Goal: Check status: Check status

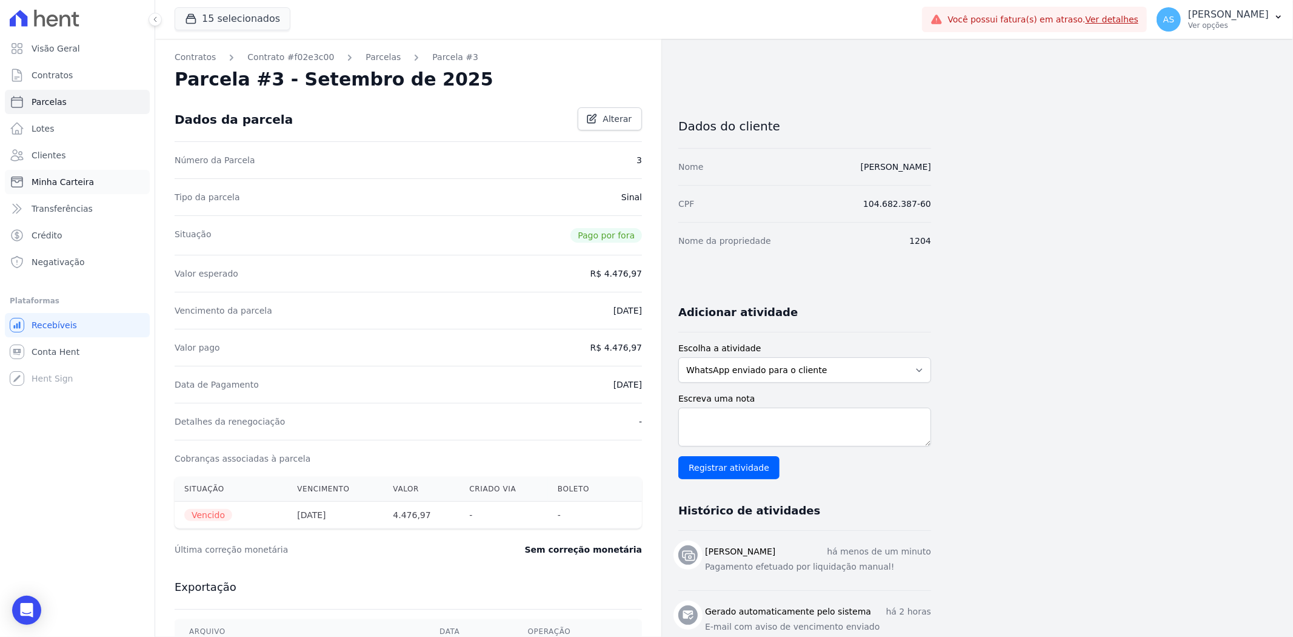
click at [65, 184] on span "Minha Carteira" at bounding box center [63, 182] width 62 height 12
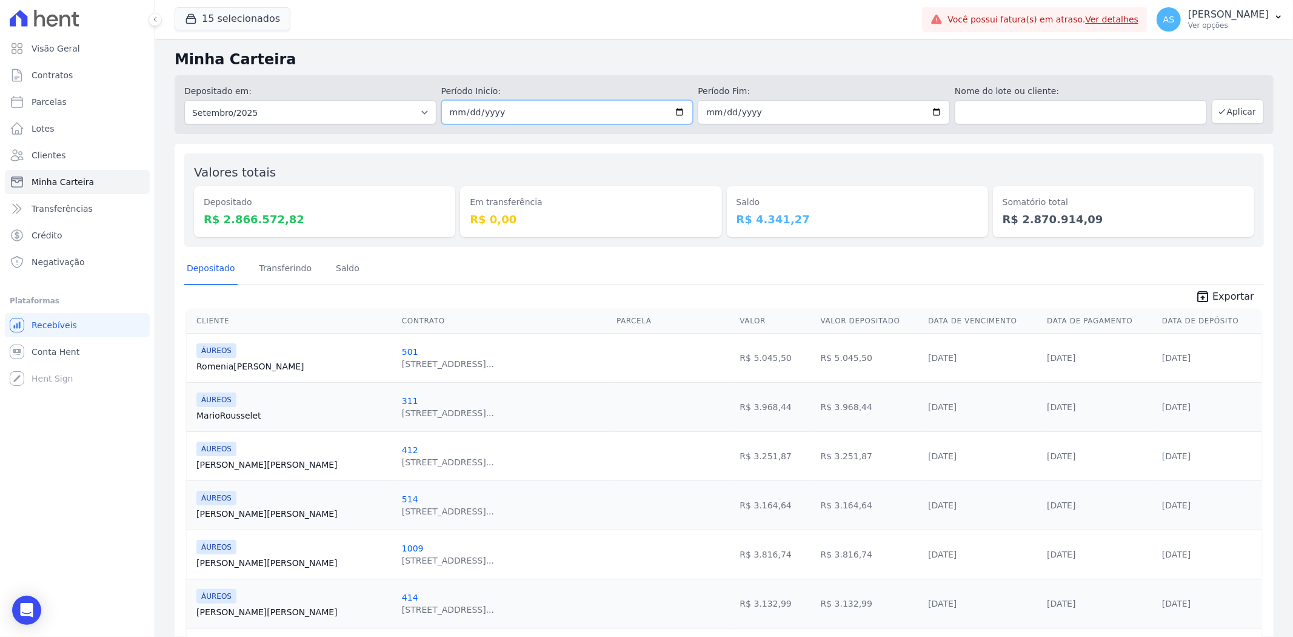
click at [681, 111] on input "2025-09-01" at bounding box center [567, 112] width 252 height 24
type input "[DATE]"
click at [930, 110] on input "2025-09-30" at bounding box center [824, 112] width 252 height 24
type input "[DATE]"
click at [1222, 107] on button "Aplicar" at bounding box center [1238, 111] width 52 height 24
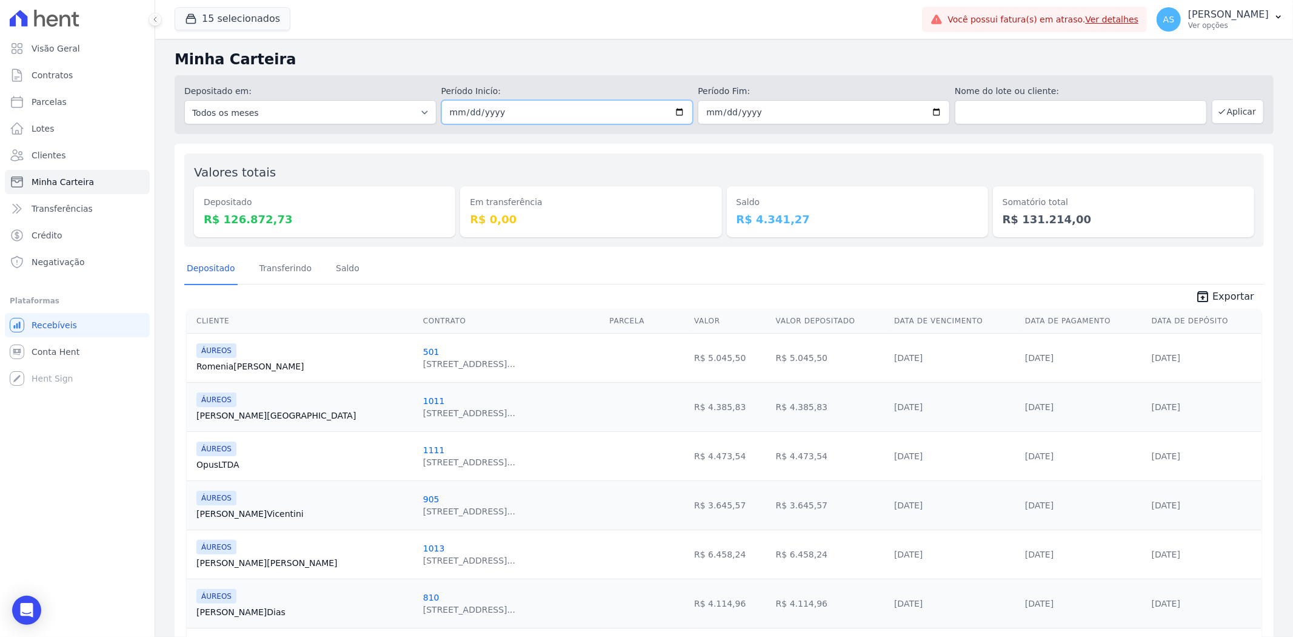
click at [671, 110] on input "[DATE]" at bounding box center [567, 112] width 252 height 24
type input "2025-09-22"
click at [929, 112] on input "[DATE]" at bounding box center [824, 112] width 252 height 24
type input "2025-09-22"
drag, startPoint x: 1239, startPoint y: 107, endPoint x: 1229, endPoint y: 107, distance: 9.7
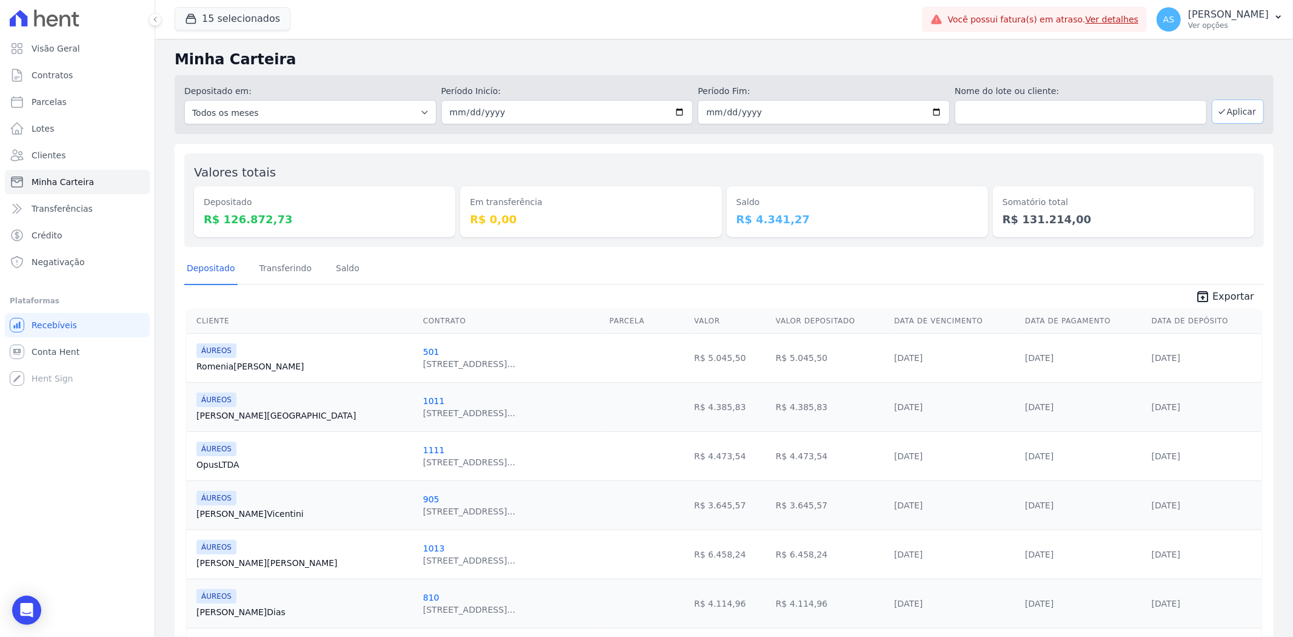
click at [1239, 107] on button "Aplicar" at bounding box center [1238, 111] width 52 height 24
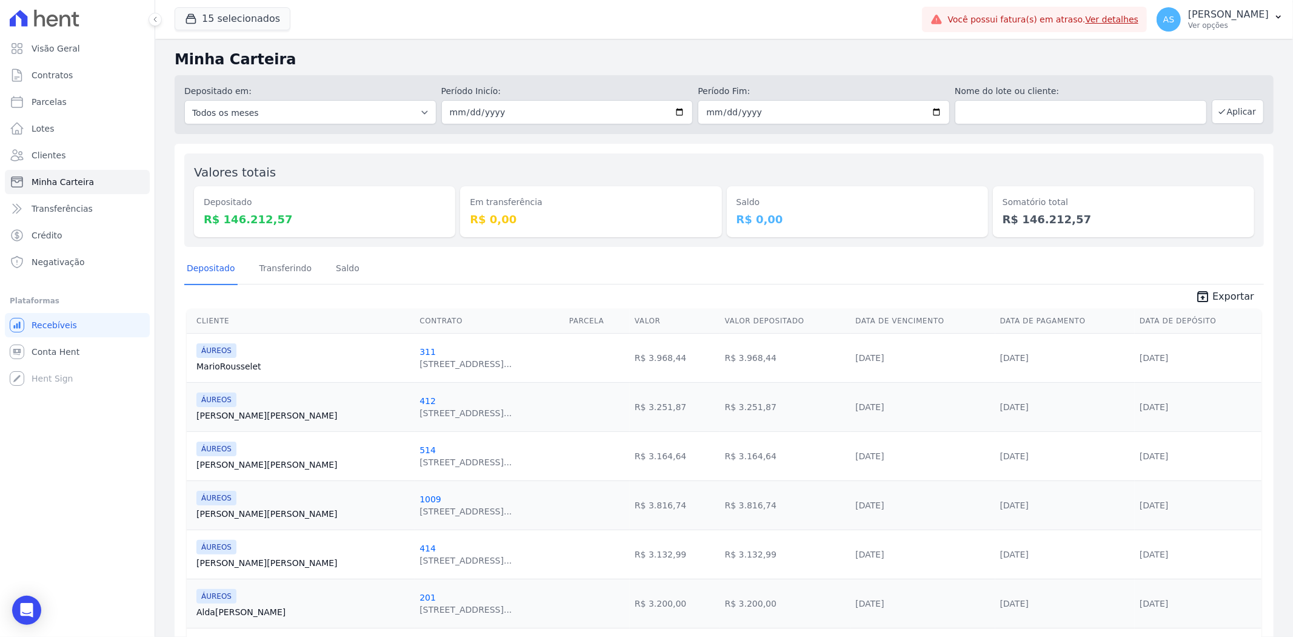
drag, startPoint x: 275, startPoint y: 215, endPoint x: 220, endPoint y: 229, distance: 56.9
click at [220, 229] on div "Depositado R$ 146.212,57" at bounding box center [324, 211] width 261 height 51
copy dd "146.212,57"
click at [220, 229] on div "Depositado R$ 146.212,57" at bounding box center [324, 211] width 261 height 51
click at [675, 112] on input "2025-09-22" at bounding box center [567, 112] width 252 height 24
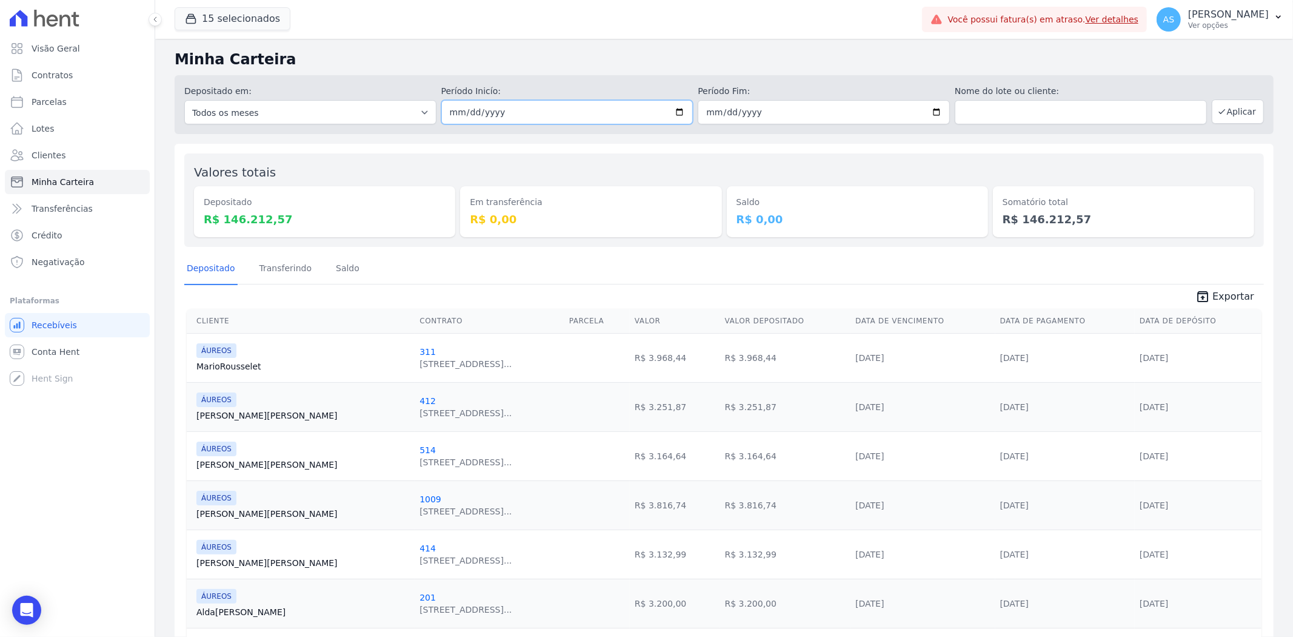
type input "[DATE]"
click at [929, 110] on input "2025-09-22" at bounding box center [824, 112] width 252 height 24
type input "[DATE]"
click at [1222, 113] on button "Aplicar" at bounding box center [1238, 111] width 52 height 24
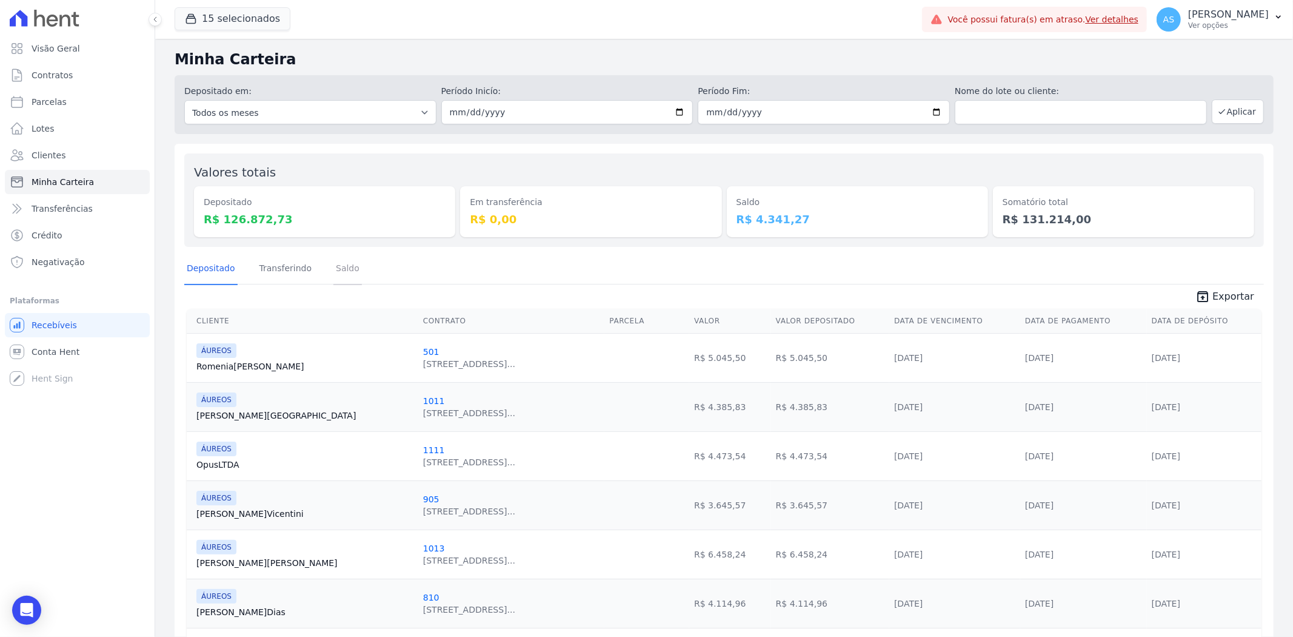
click at [336, 269] on link "Saldo" at bounding box center [347, 269] width 28 height 32
